Goal: Communication & Community: Answer question/provide support

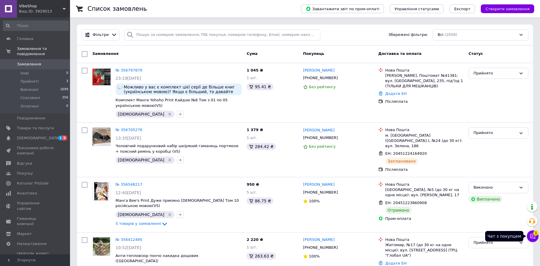
click at [533, 238] on icon at bounding box center [533, 236] width 5 height 5
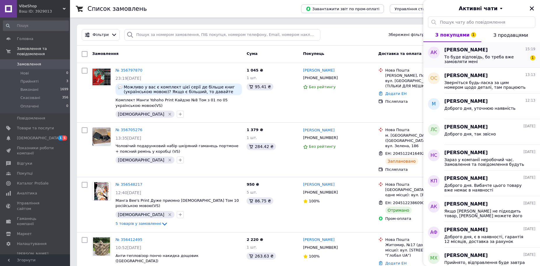
click at [455, 59] on span "То буде відповідь, бо треба вже замовляти мені" at bounding box center [485, 59] width 83 height 9
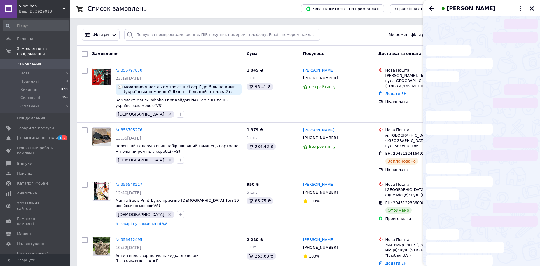
scroll to position [107, 0]
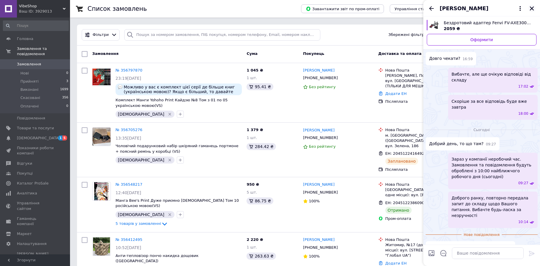
click at [530, 10] on icon "Закрити" at bounding box center [531, 8] width 5 height 5
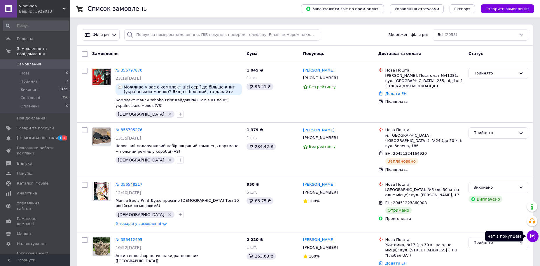
click at [537, 238] on button "Чат з покупцем" at bounding box center [533, 236] width 12 height 12
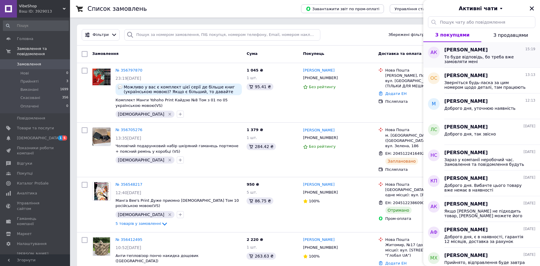
click at [463, 61] on span "То буде відповідь, бо треба вже замовляти мені" at bounding box center [485, 59] width 83 height 9
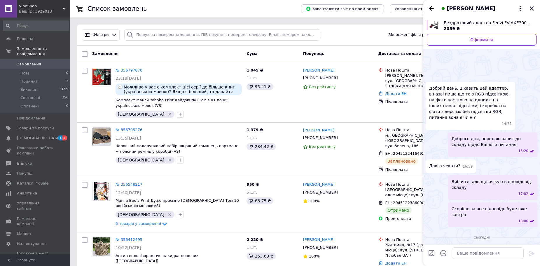
scroll to position [97, 0]
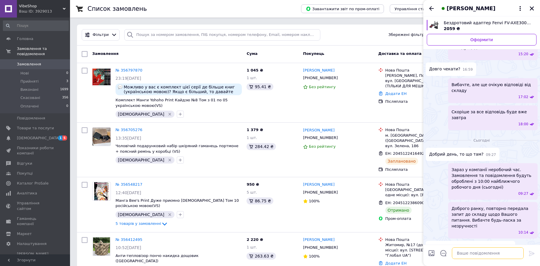
click at [460, 253] on textarea at bounding box center [488, 253] width 72 height 12
type textarea "Передали запит до постачальника, нажаль відповіді ще немає"
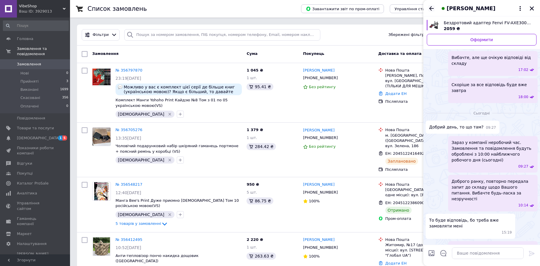
click at [433, 6] on icon "Назад" at bounding box center [431, 8] width 7 height 7
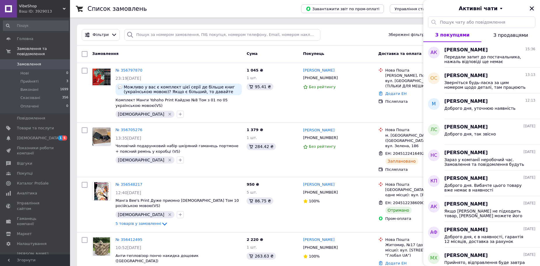
click at [533, 10] on icon "Закрити" at bounding box center [531, 8] width 5 height 5
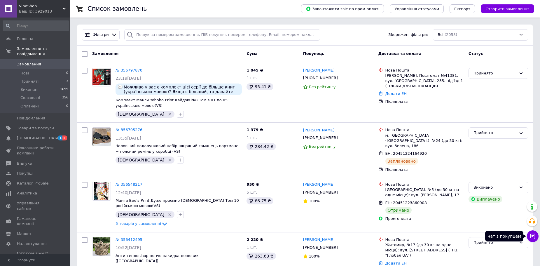
click at [536, 238] on button "Чат з покупцем" at bounding box center [533, 236] width 12 height 12
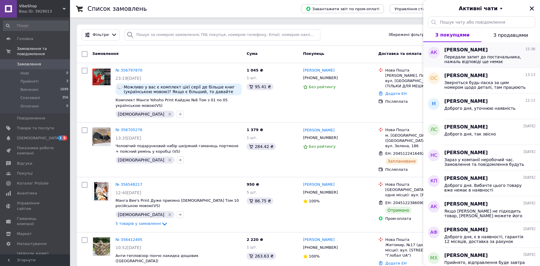
click at [461, 58] on span "Передали запит до постачальника, нажаль відповіді ще немає" at bounding box center [485, 59] width 83 height 9
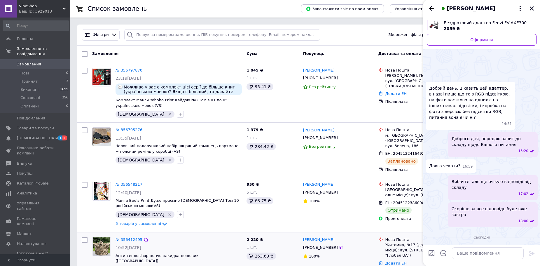
scroll to position [124, 0]
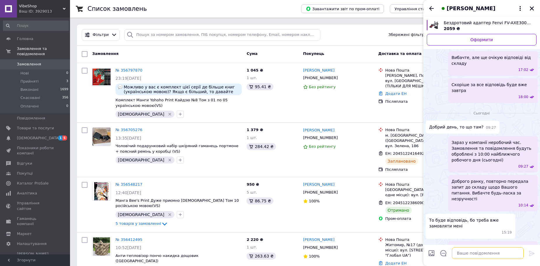
click at [484, 254] on textarea at bounding box center [488, 253] width 72 height 12
paste textarea "з RGB підсвіткою"
type textarea "Отримали відповідь з RGB підсвіткою"
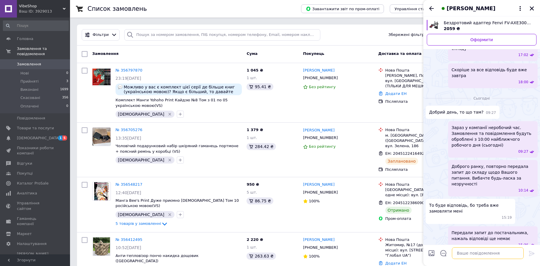
scroll to position [131, 0]
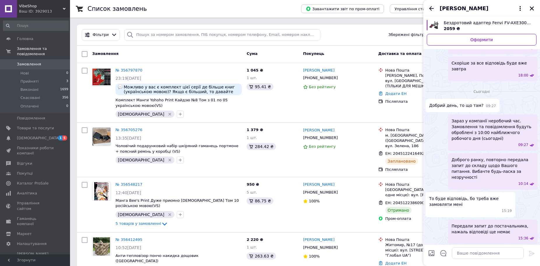
click at [433, 9] on icon "Назад" at bounding box center [431, 8] width 7 height 7
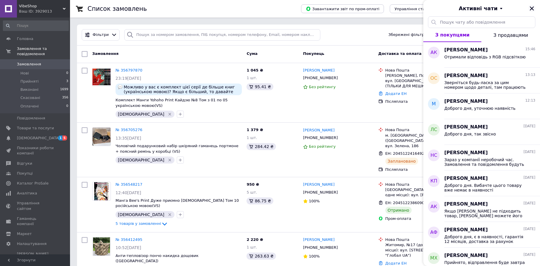
click at [529, 10] on button "Закрити" at bounding box center [532, 8] width 7 height 7
